Goal: Task Accomplishment & Management: Complete application form

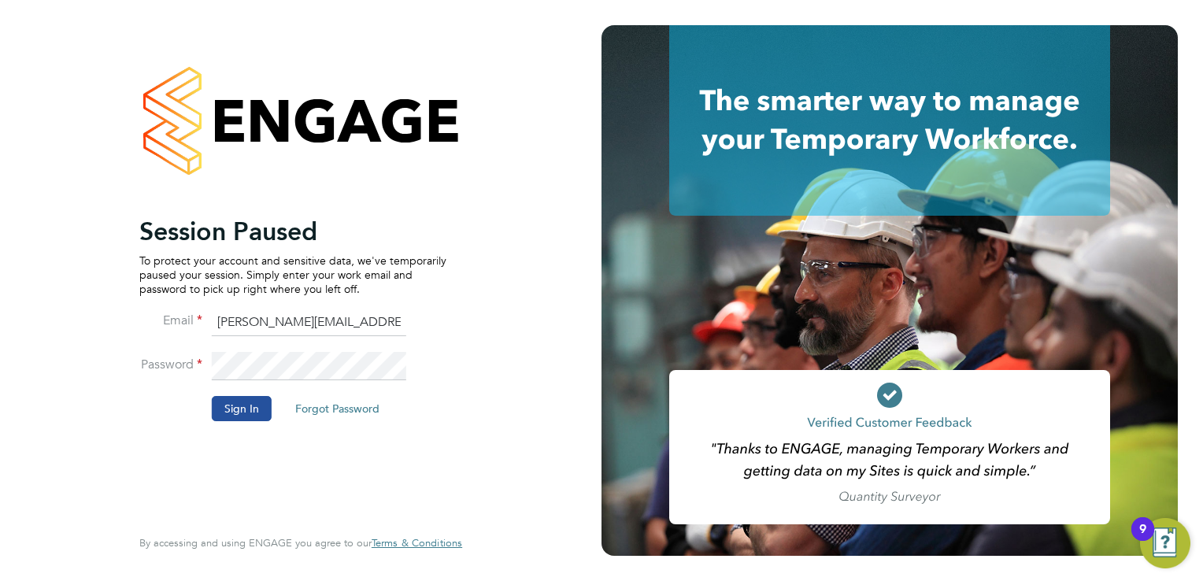
click at [237, 415] on button "Sign In" at bounding box center [242, 408] width 60 height 25
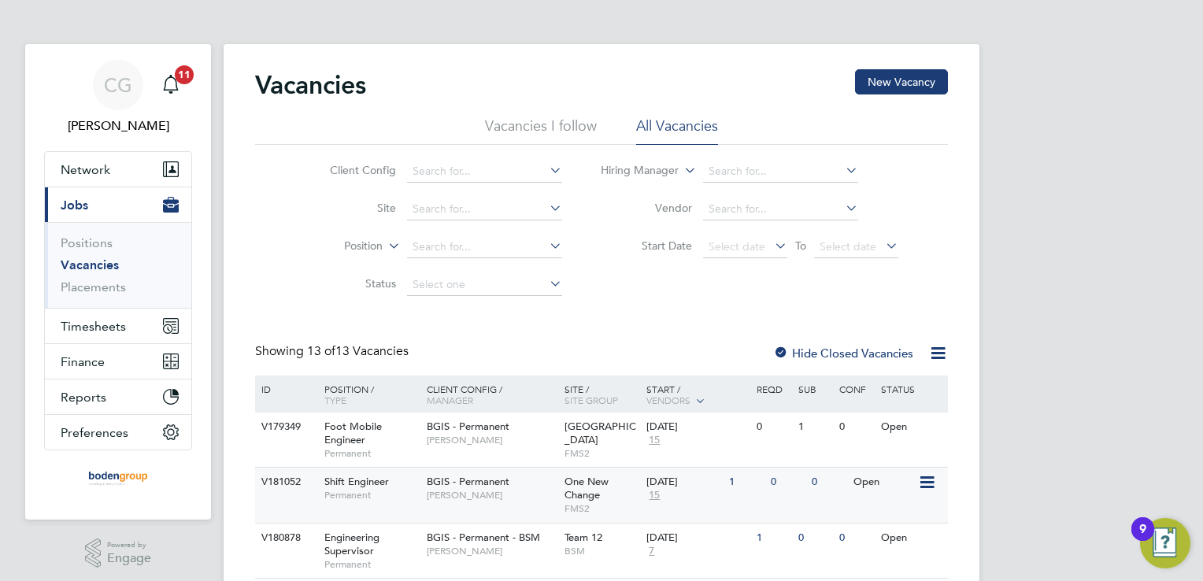
click at [486, 484] on span "BGIS - Permanent" at bounding box center [468, 481] width 83 height 13
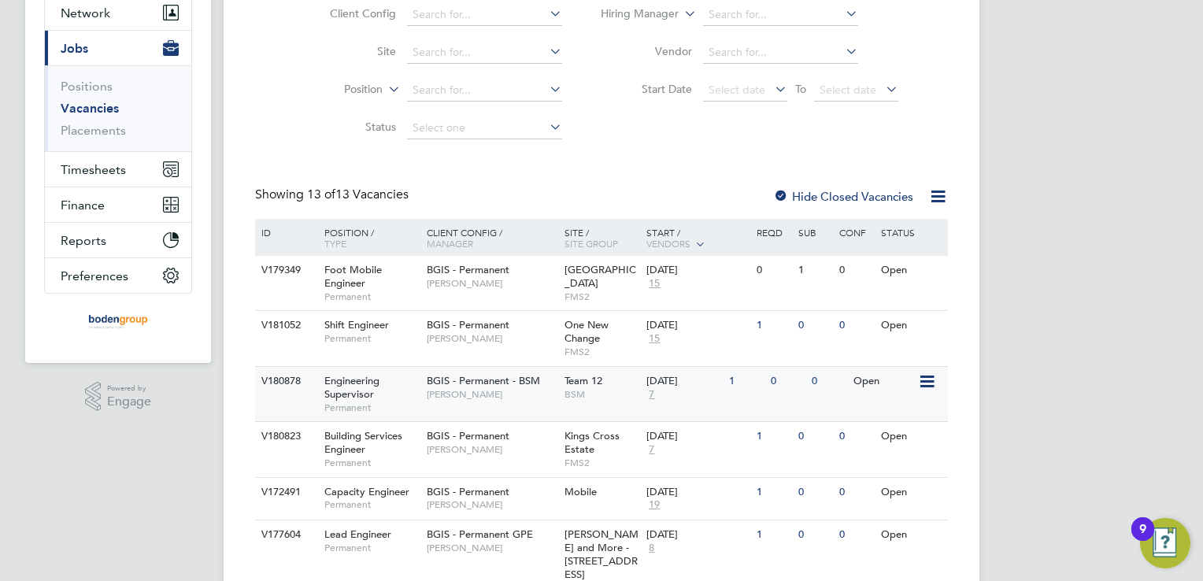
scroll to position [157, 0]
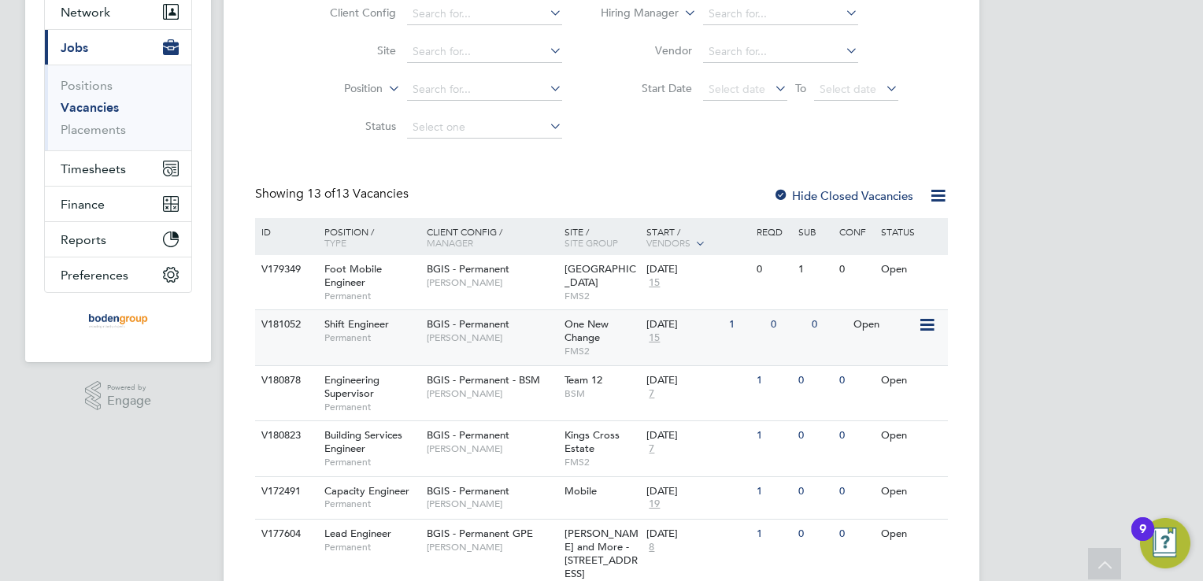
click at [504, 342] on span "[PERSON_NAME]" at bounding box center [492, 337] width 130 height 13
click at [1039, 294] on div "[PERSON_NAME] Notifications 12 Applications: Network Team Members Businesses Si…" at bounding box center [601, 470] width 1203 height 1255
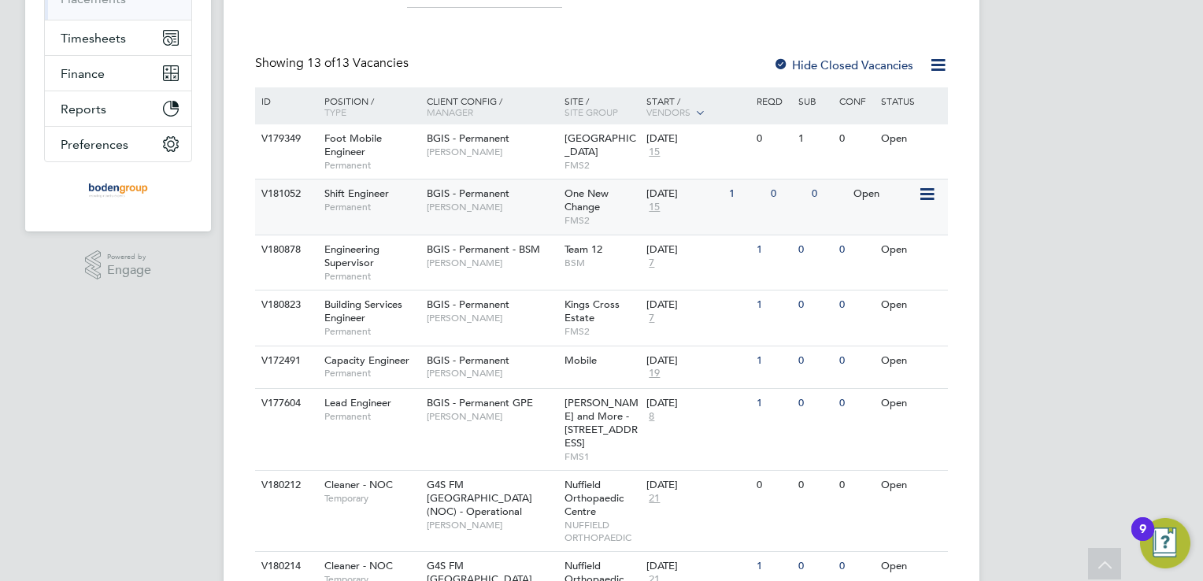
scroll to position [315, 0]
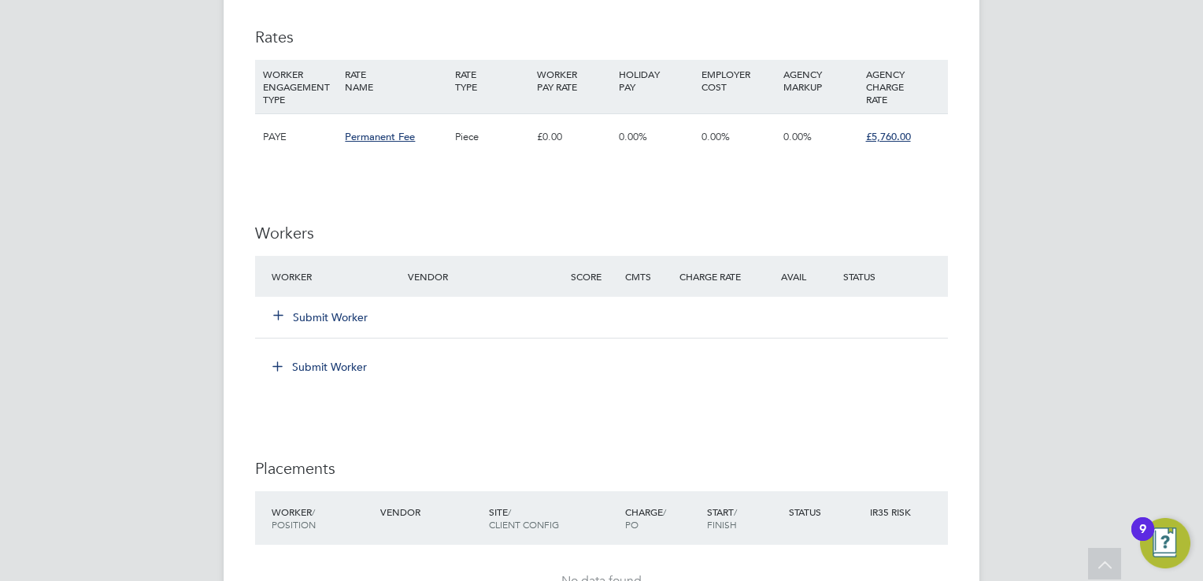
scroll to position [1773, 0]
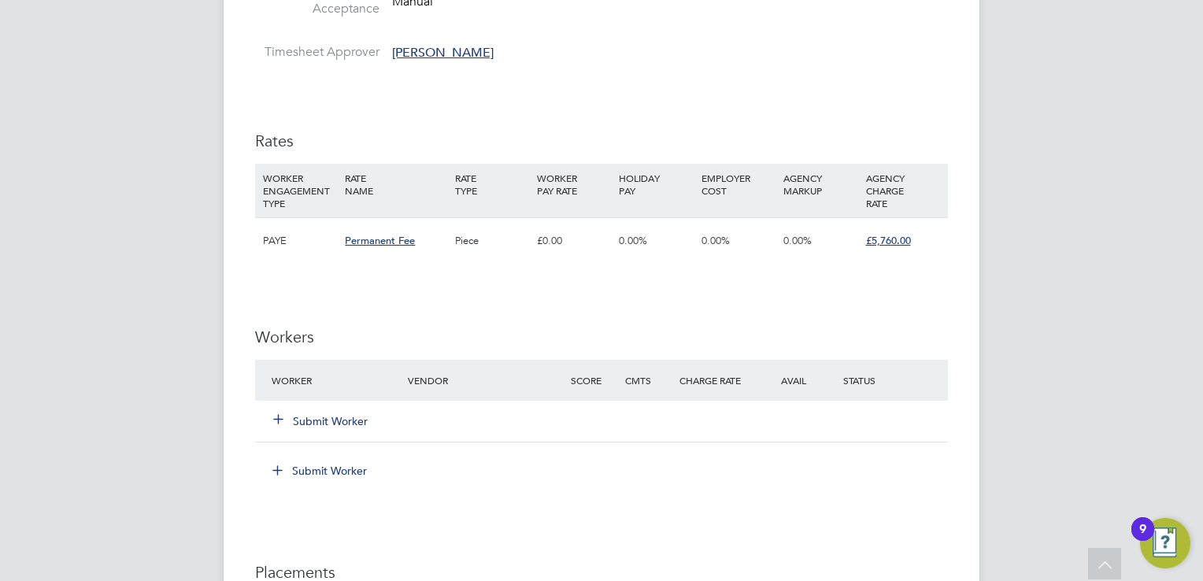
click at [343, 419] on button "Submit Worker" at bounding box center [321, 421] width 94 height 16
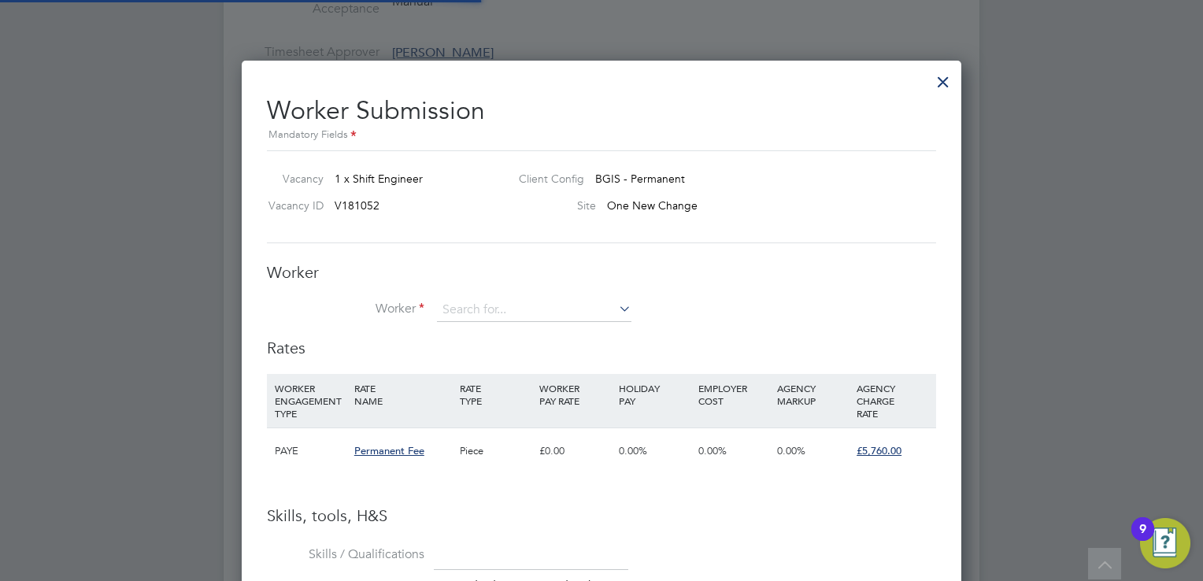
scroll to position [1110, 720]
click at [487, 304] on input at bounding box center [534, 310] width 194 height 24
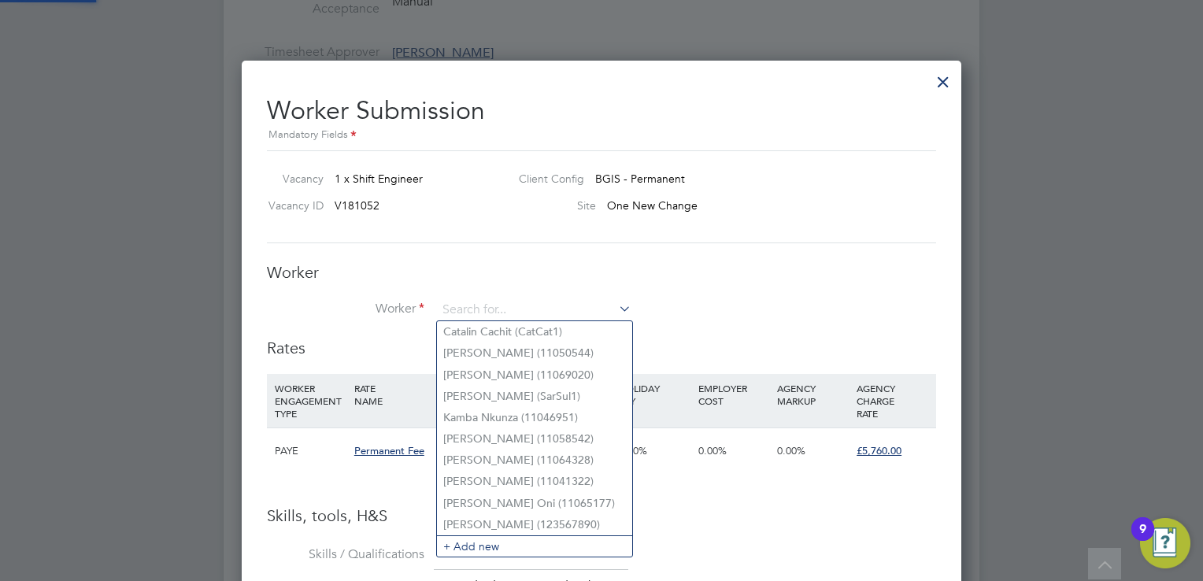
click at [869, 290] on div "Worker Worker Worker Engagement Type" at bounding box center [601, 300] width 669 height 76
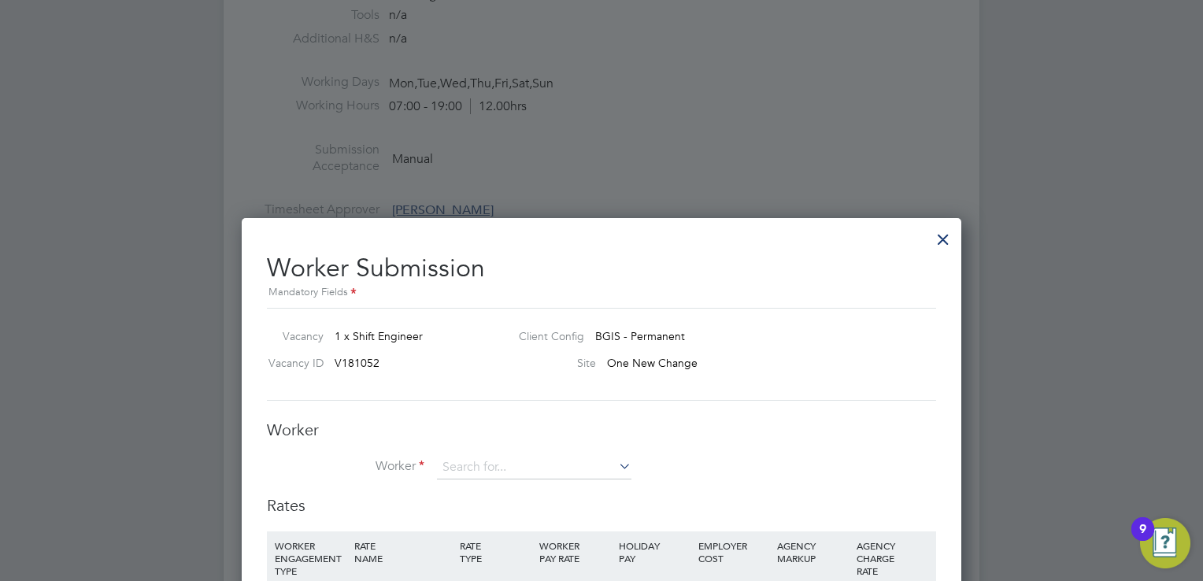
scroll to position [1930, 0]
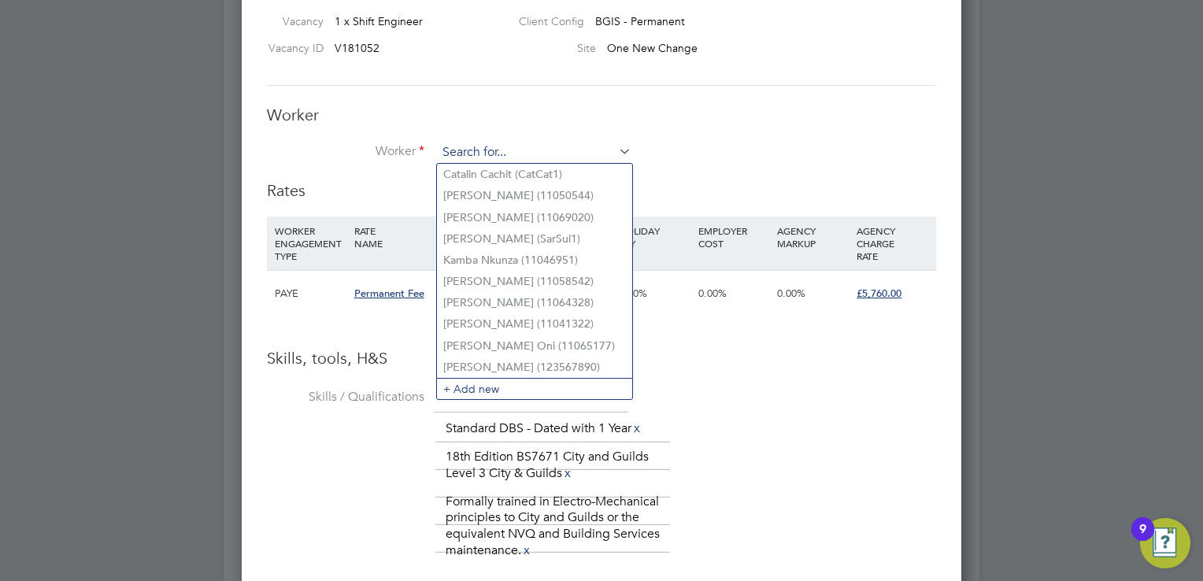
click at [472, 154] on input at bounding box center [534, 153] width 194 height 24
click at [504, 386] on li "+ Add new" at bounding box center [534, 388] width 195 height 21
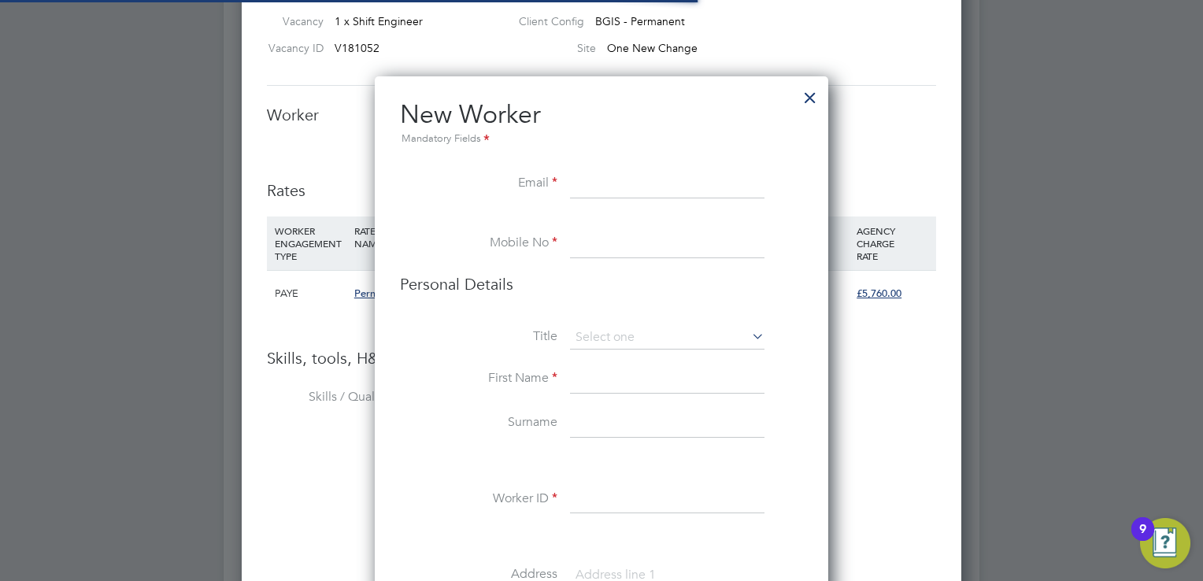
scroll to position [1398, 454]
paste input "frankmarfo@yahoo.co.uk"
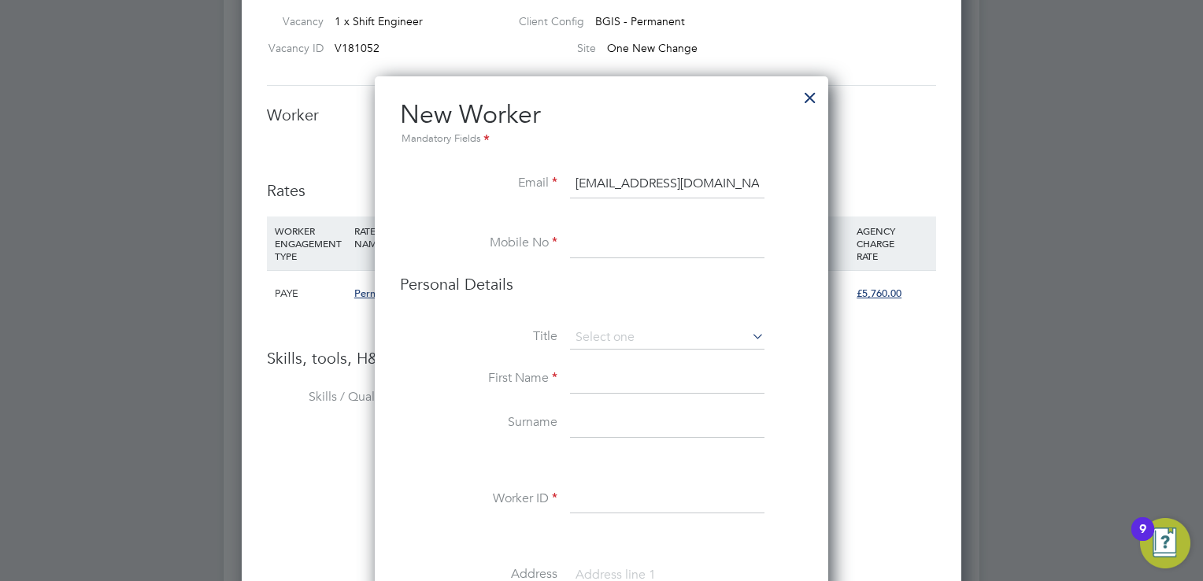
type input "frankmarfo@yahoo.co.uk"
click at [603, 214] on li at bounding box center [601, 222] width 403 height 16
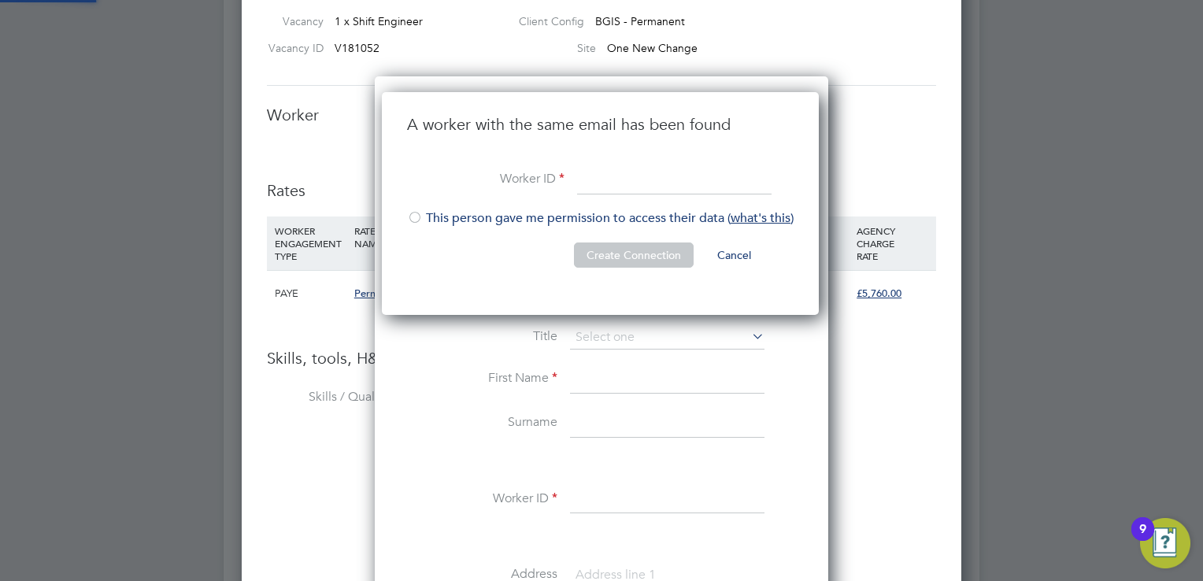
scroll to position [224, 438]
click at [734, 253] on button "Cancel" at bounding box center [734, 254] width 59 height 25
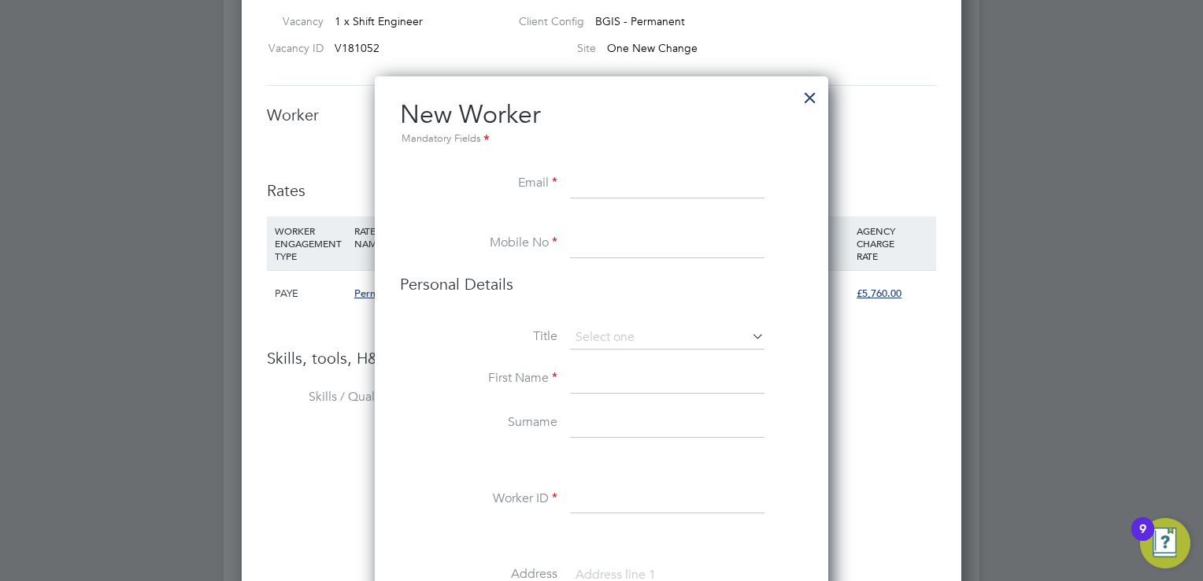
click at [638, 187] on input at bounding box center [667, 184] width 194 height 28
paste input "frankmarfo@yahoo.co.uk"
type input "frankmarfo@yahoo.com"
click at [627, 246] on input at bounding box center [667, 244] width 194 height 28
paste input "07427239476"
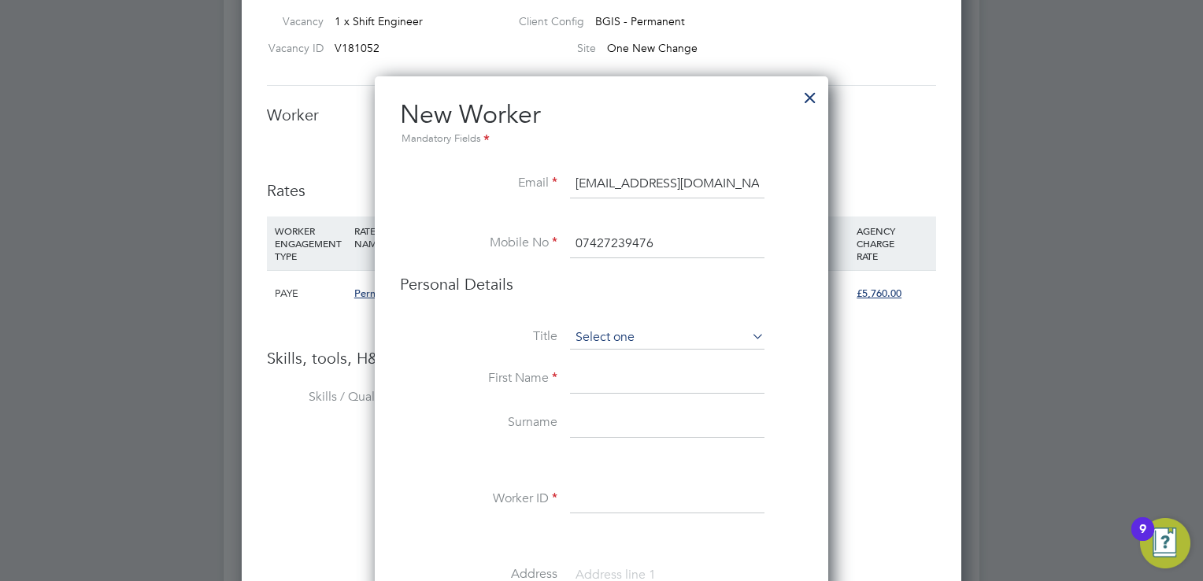
type input "07427239476"
click at [614, 337] on input at bounding box center [667, 338] width 194 height 24
click at [615, 356] on li "Mr" at bounding box center [667, 359] width 195 height 20
type input "Mr"
click at [605, 383] on input at bounding box center [667, 379] width 194 height 28
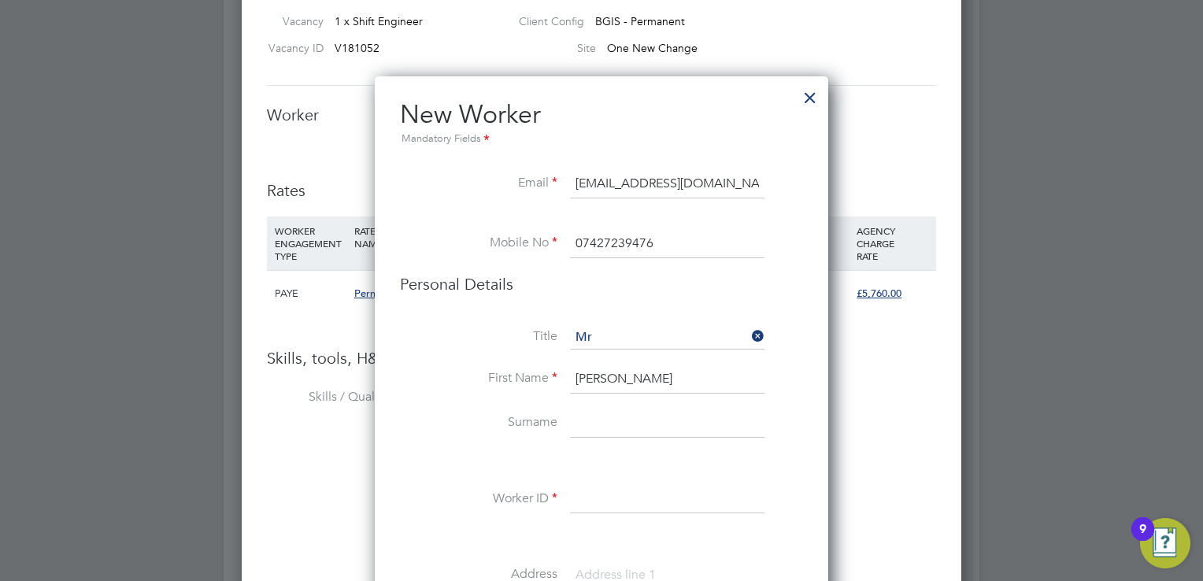
type input "Frank"
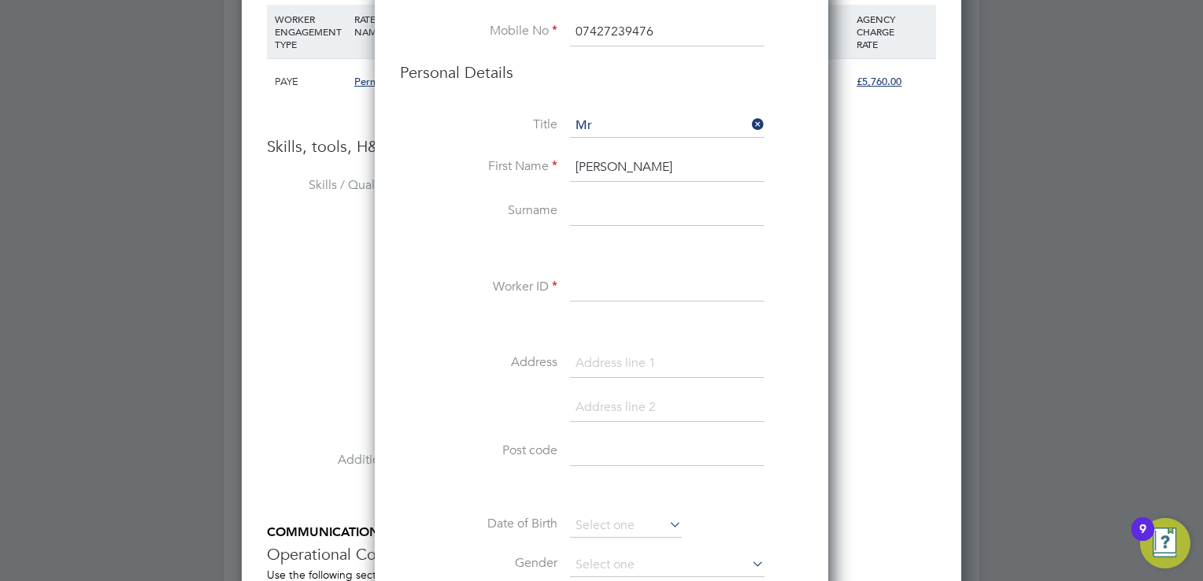
scroll to position [2144, 0]
type input "Marfo"
click at [611, 279] on input at bounding box center [667, 286] width 194 height 28
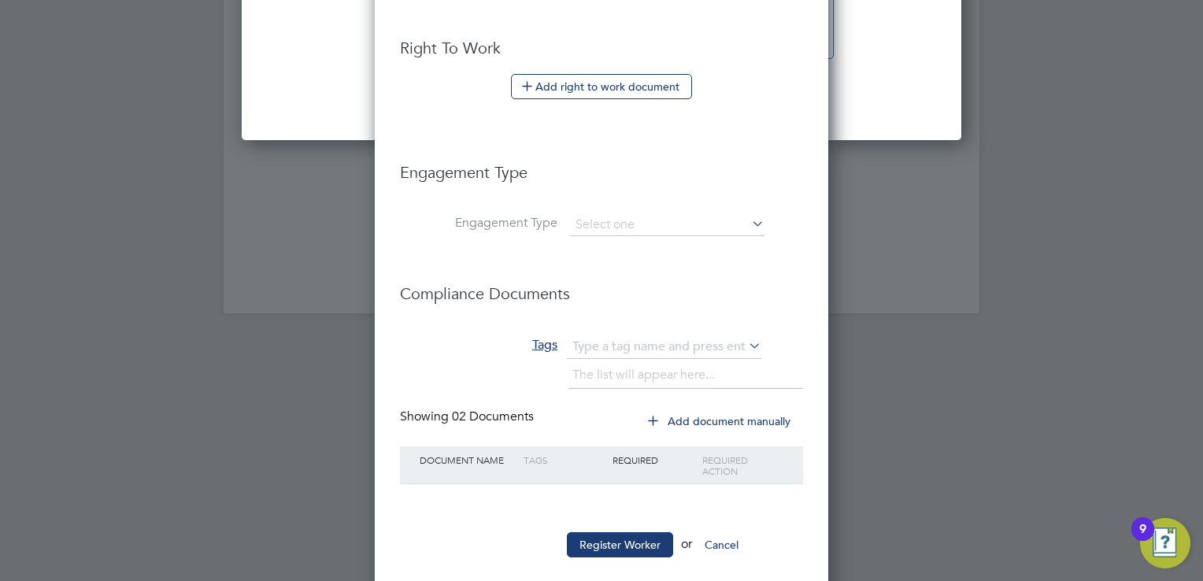
scroll to position [2823, 0]
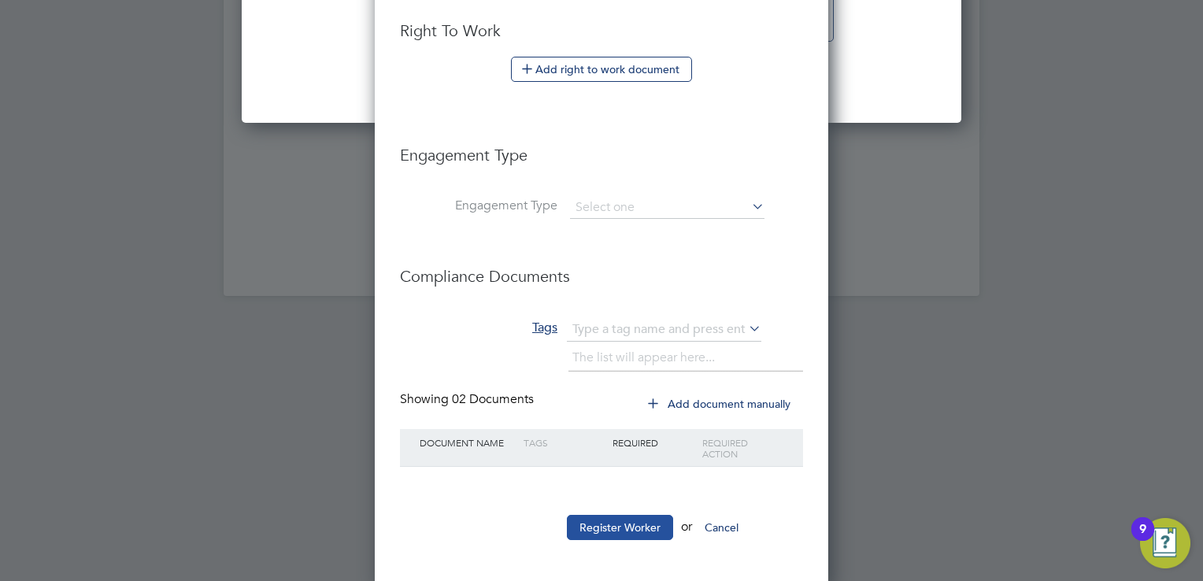
type input "FrankM1"
click at [626, 534] on button "Register Worker" at bounding box center [620, 527] width 106 height 25
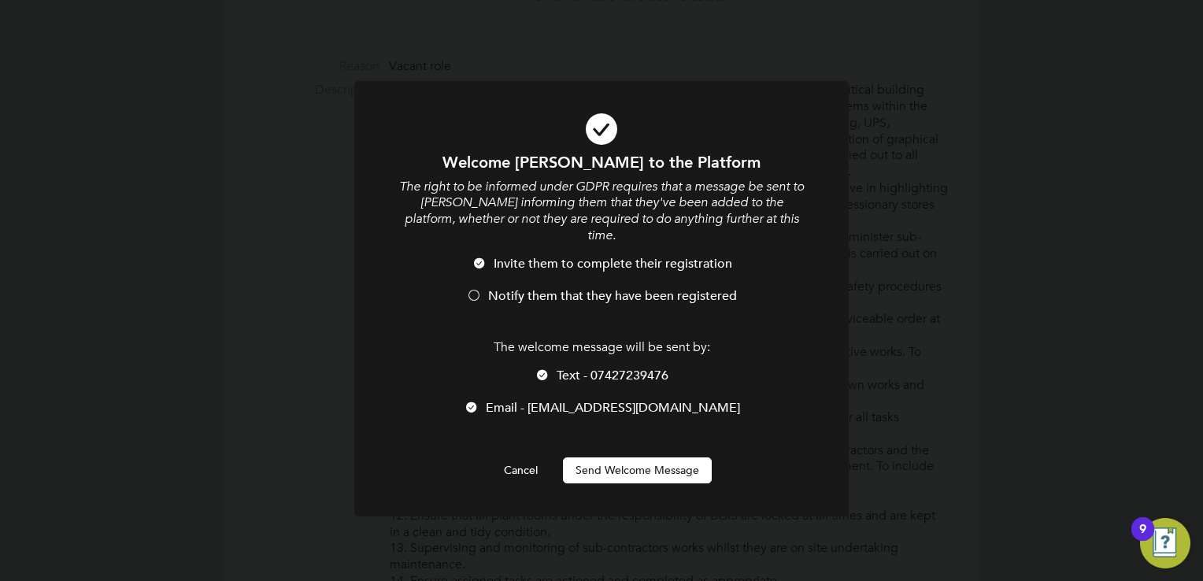
click at [575, 368] on span "Text - 07427239476" at bounding box center [613, 376] width 112 height 16
click at [564, 288] on span "Notify them that they have been registered" at bounding box center [612, 296] width 249 height 16
click at [597, 441] on div "Welcome Frank to the Platform The right to be informed under GDPR requires that…" at bounding box center [601, 317] width 409 height 331
click at [598, 457] on button "Send Welcome Message" at bounding box center [637, 469] width 149 height 25
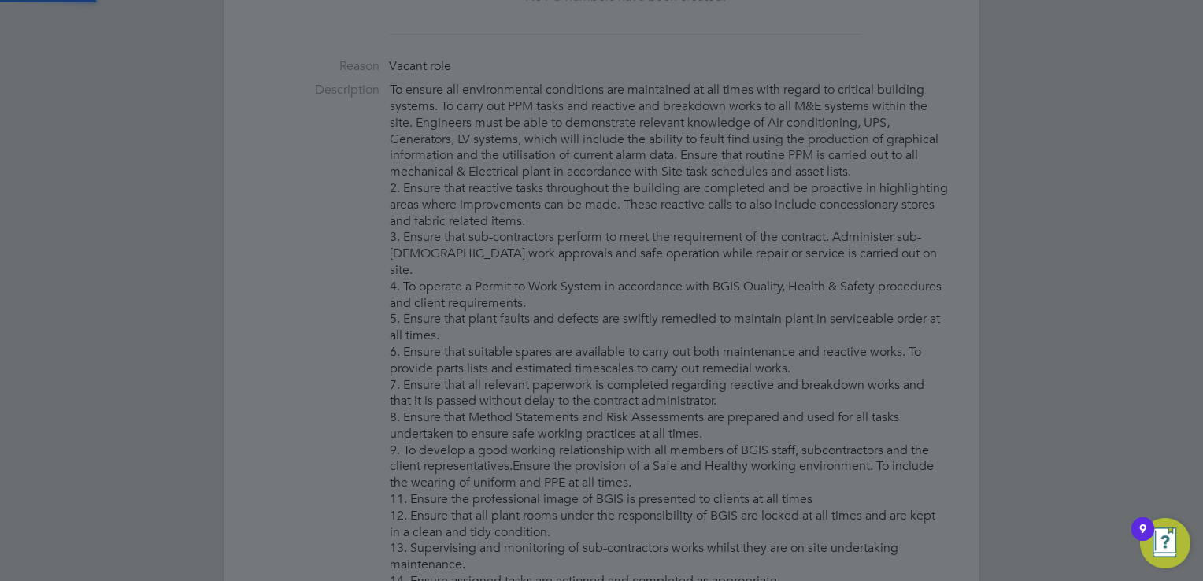
type input "Frank Marfo (FrankM1)"
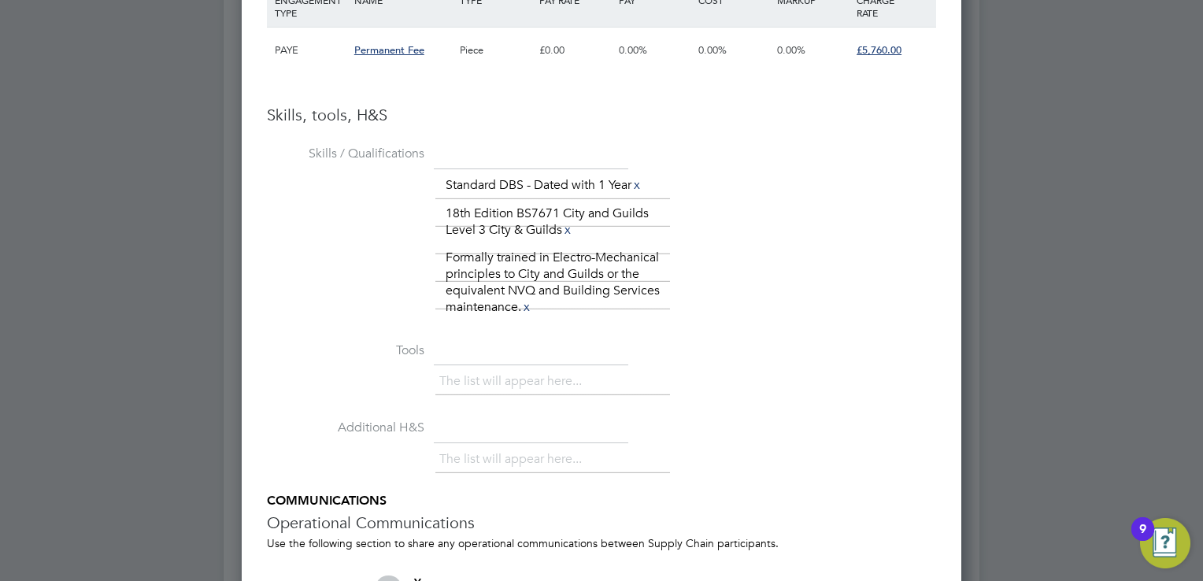
scroll to position [2560, 0]
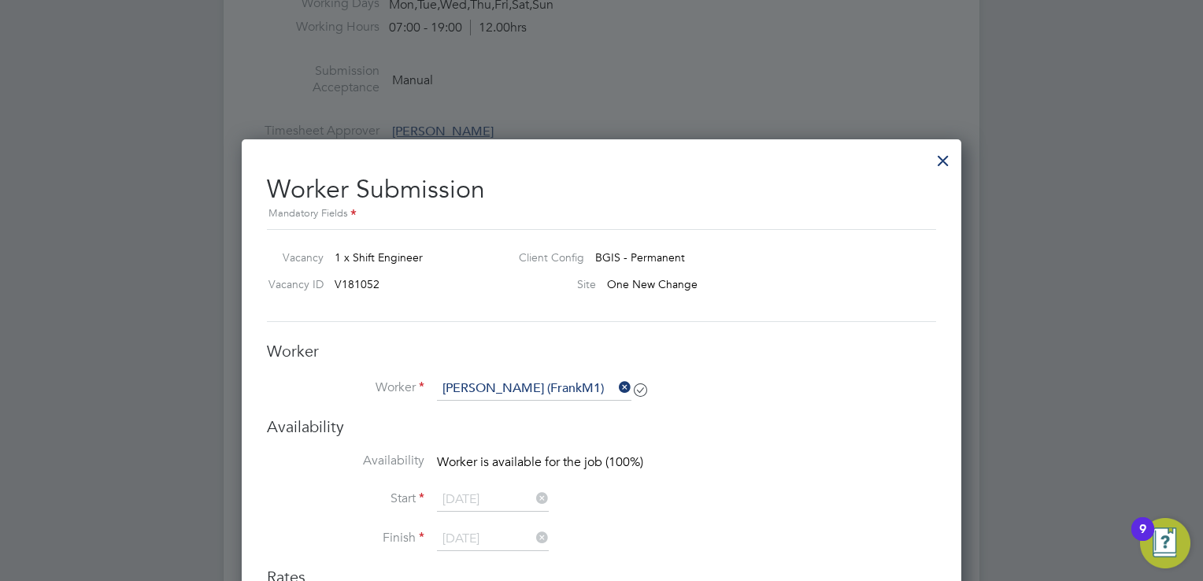
click at [938, 159] on div at bounding box center [943, 156] width 28 height 28
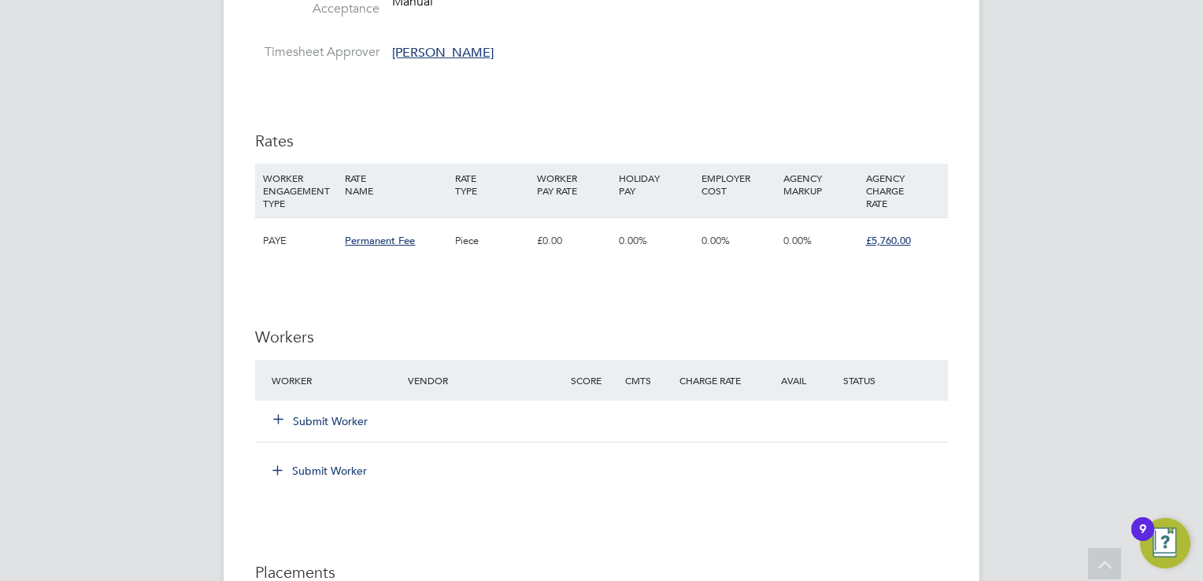
scroll to position [1773, 0]
click at [346, 416] on button "Submit Worker" at bounding box center [321, 421] width 94 height 16
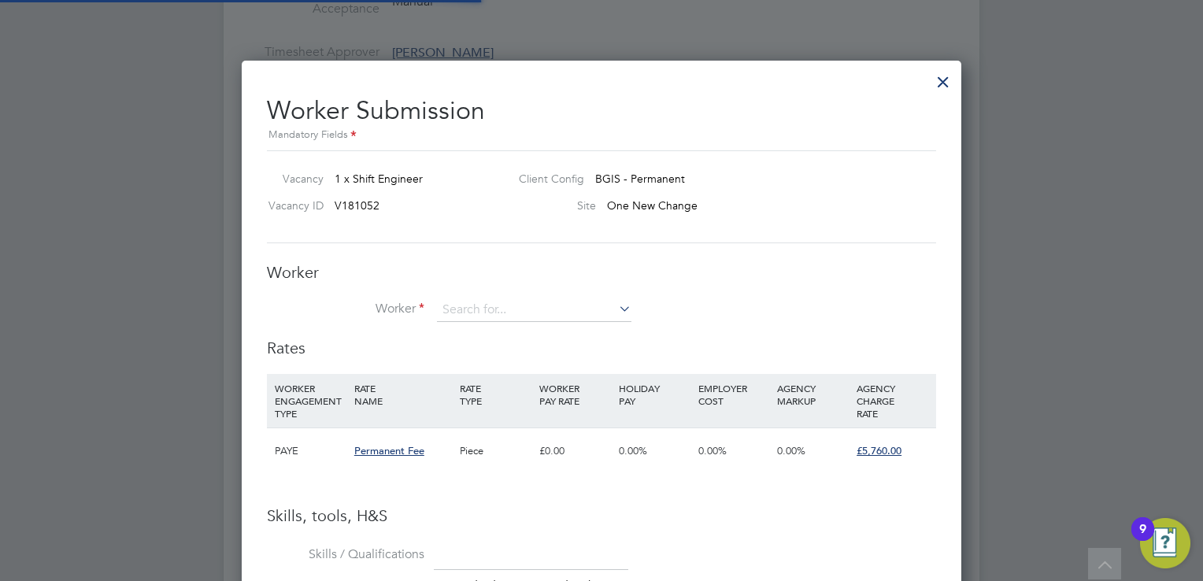
scroll to position [1110, 720]
click at [550, 307] on input at bounding box center [534, 310] width 194 height 24
click at [540, 335] on b "FrankM" at bounding box center [559, 331] width 39 height 13
type input "Frank Marfo (FrankM1)"
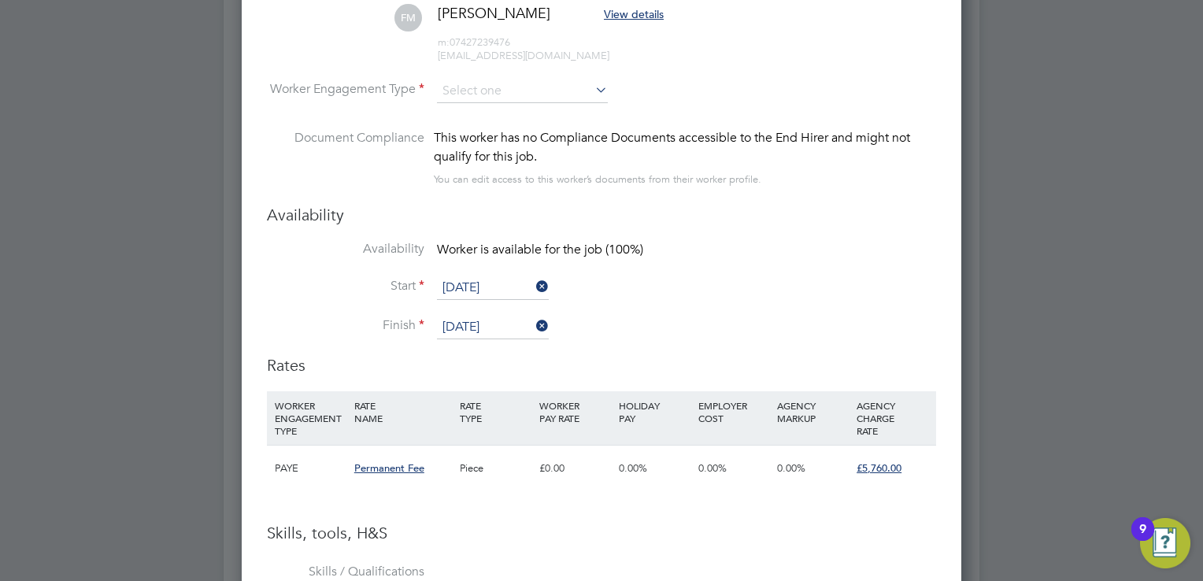
scroll to position [2079, 0]
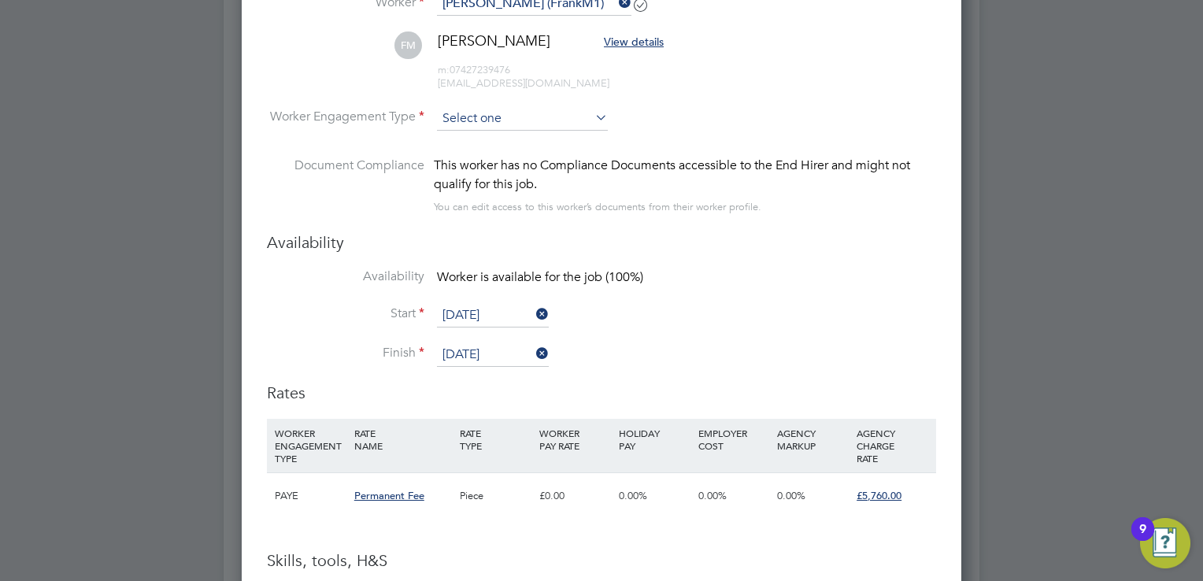
click at [476, 107] on input at bounding box center [522, 119] width 171 height 24
click at [493, 163] on li "PAYE" at bounding box center [523, 159] width 172 height 20
type input "PAYE"
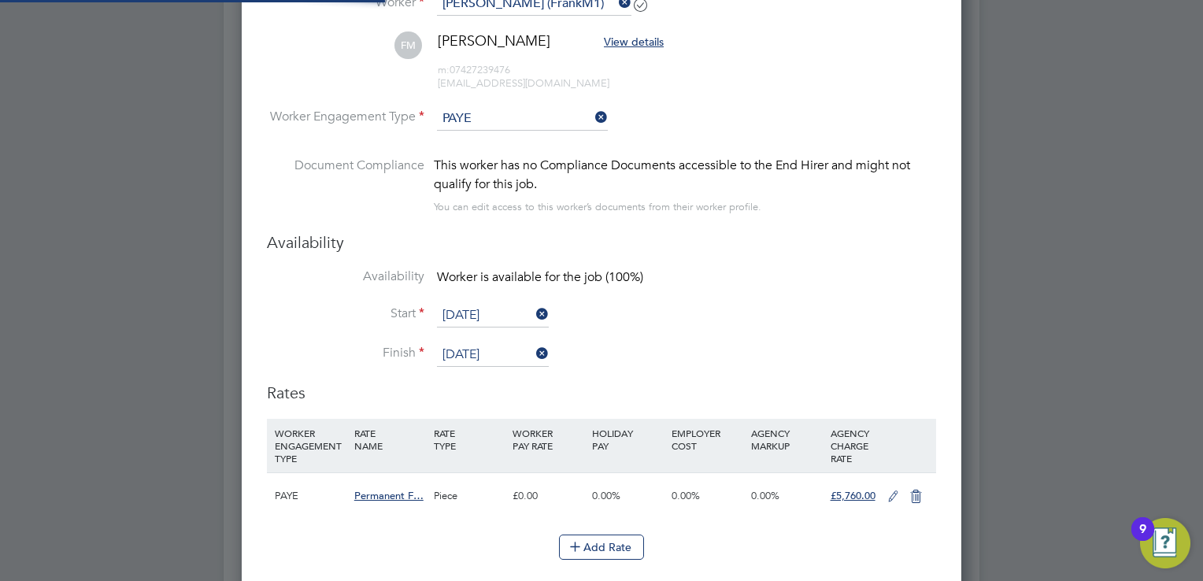
scroll to position [0, 0]
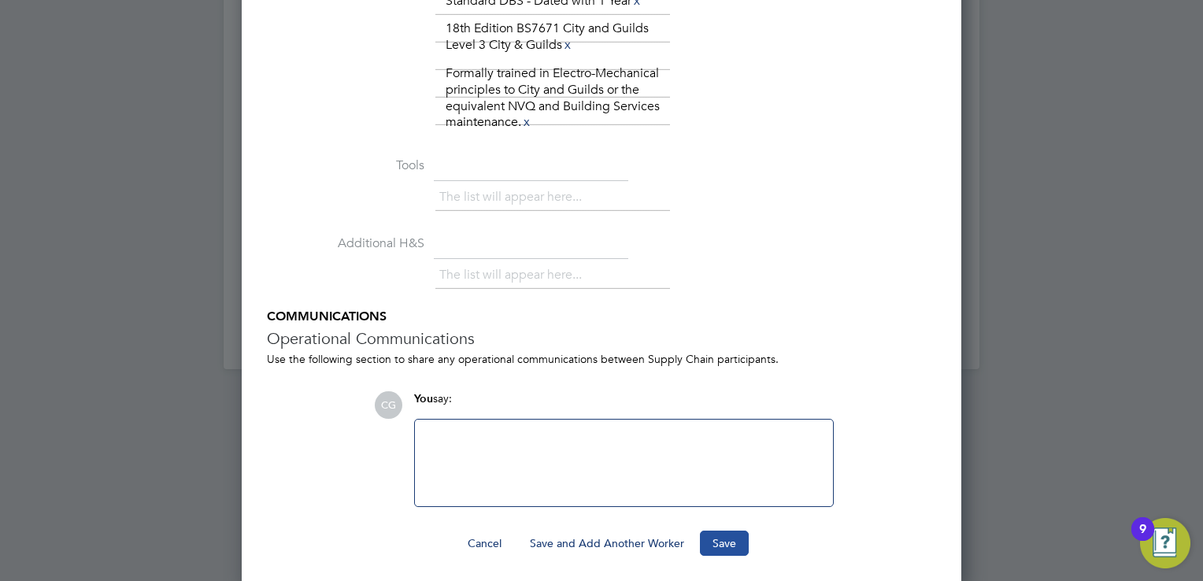
click at [739, 538] on button "Save" at bounding box center [724, 543] width 49 height 25
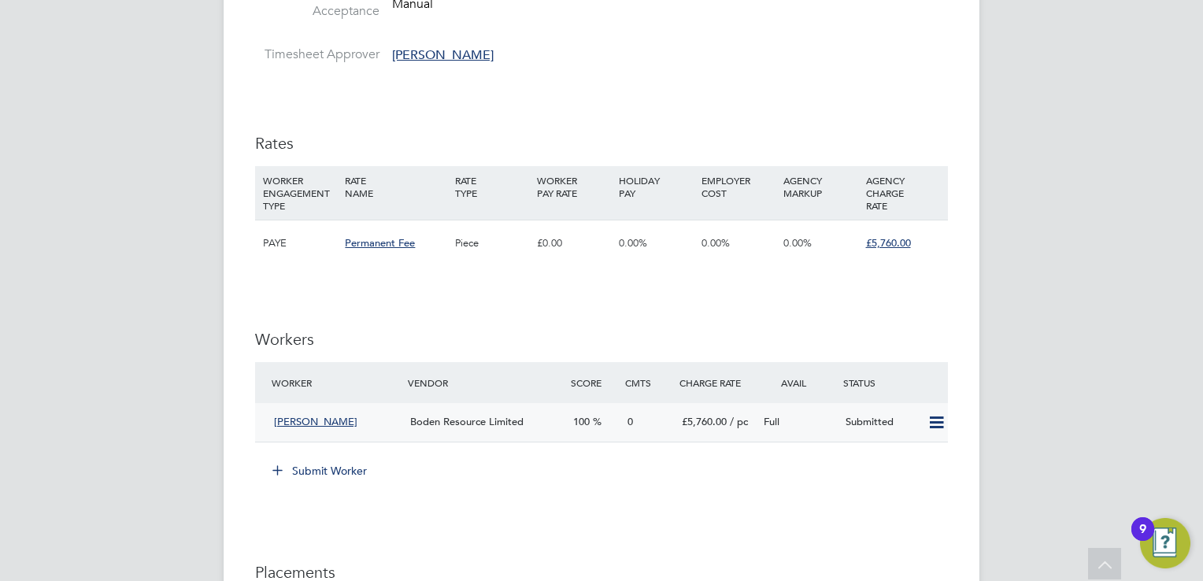
click at [856, 422] on div "Submitted" at bounding box center [880, 422] width 82 height 26
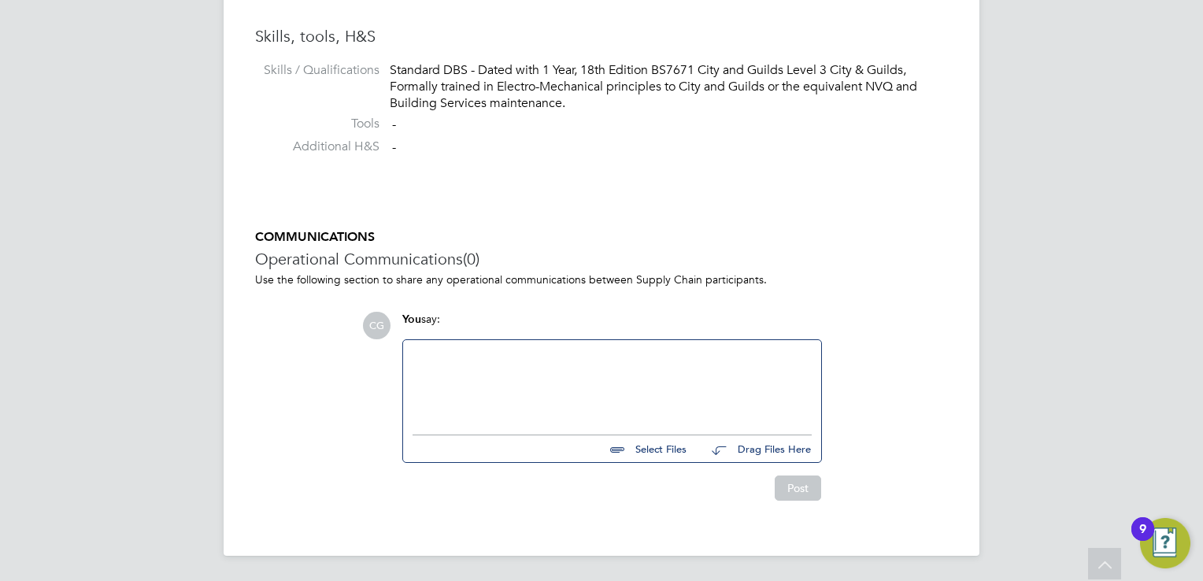
click at [642, 449] on input "file" at bounding box center [693, 446] width 236 height 22
type input "C:\fakepath\Frank Marfo - Boden Group CV.docx"
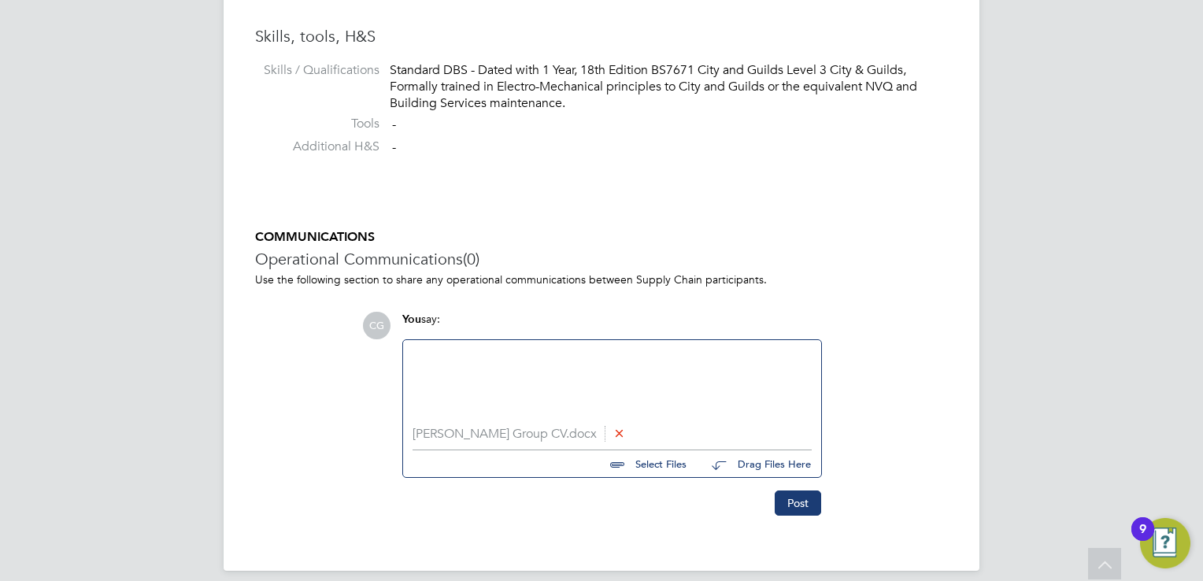
click at [668, 471] on input "file" at bounding box center [693, 461] width 236 height 22
type input "C:\fakepath\Frank Marfo - Test.jpeg"
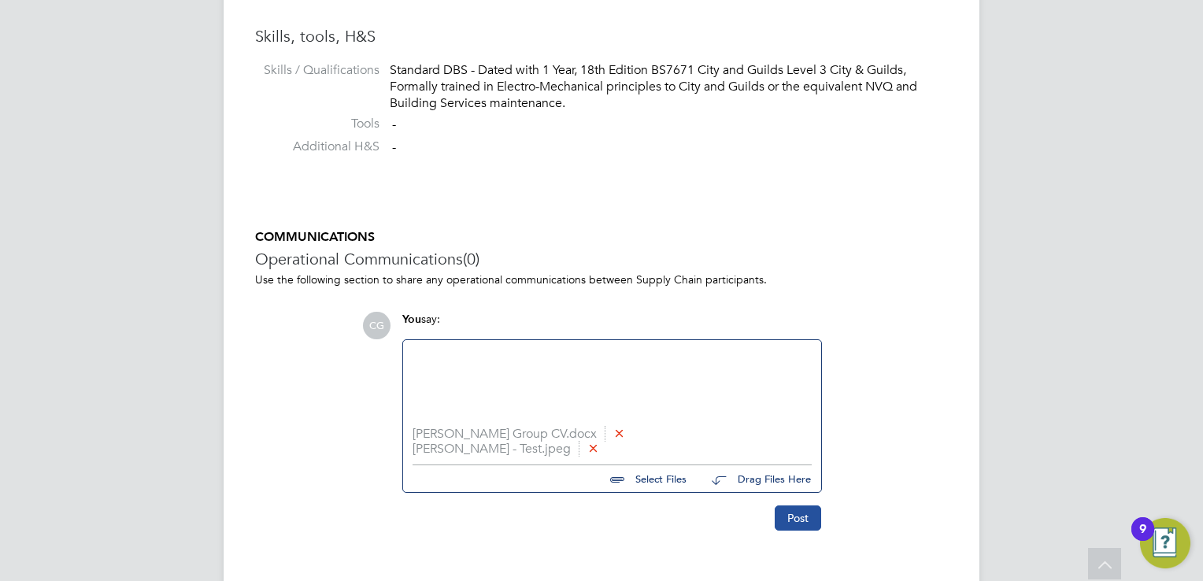
click at [798, 517] on button "Post" at bounding box center [798, 517] width 46 height 25
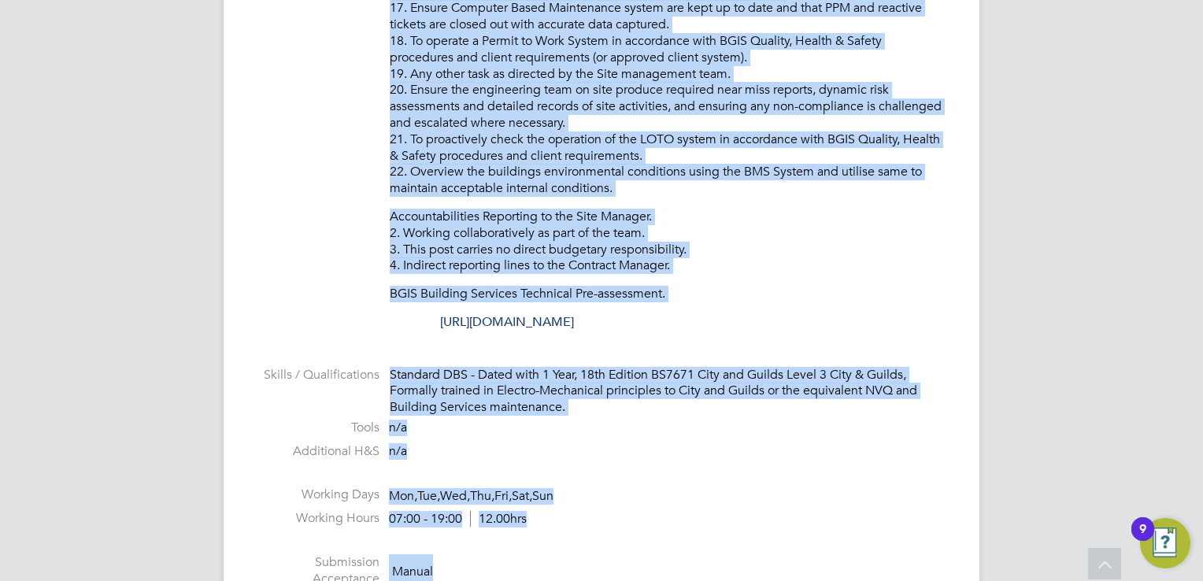
scroll to position [1356, 0]
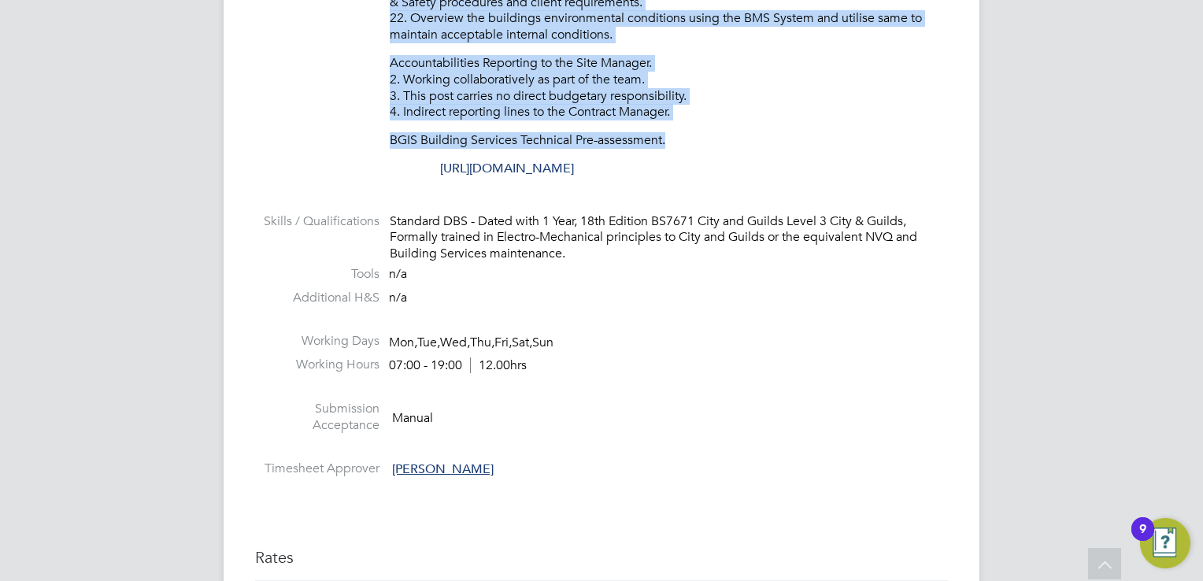
drag, startPoint x: 389, startPoint y: 199, endPoint x: 671, endPoint y: 136, distance: 289.5
copy div "To ensure all environmental conditions are maintained at all times with regard …"
